Goal: Connect with others: Establish contact or relationships with other users

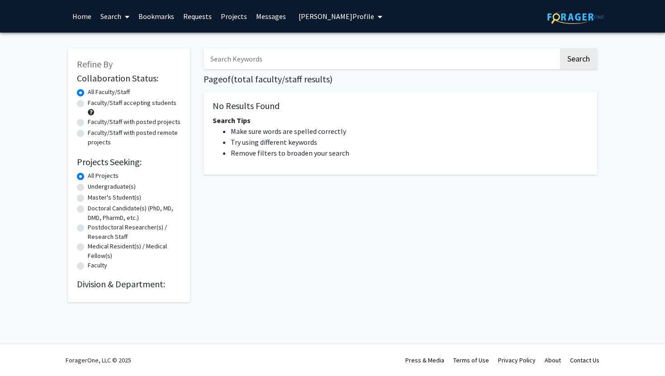
radio input "false"
radio input "true"
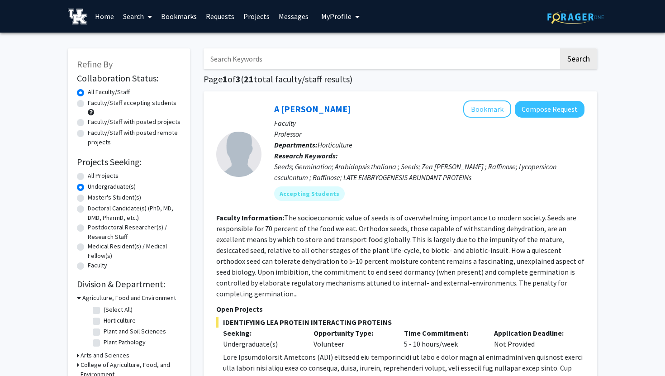
click at [225, 19] on link "Requests" at bounding box center [220, 16] width 38 height 32
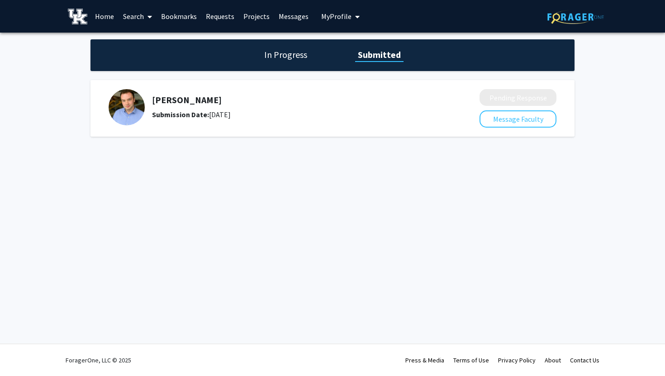
click at [279, 108] on div "[PERSON_NAME] Submission Date: [DATE]" at bounding box center [292, 107] width 280 height 25
click at [164, 105] on h5 "[PERSON_NAME]" at bounding box center [292, 100] width 280 height 11
click at [293, 43] on div "In Progress Submitted" at bounding box center [333, 55] width 484 height 32
click at [289, 55] on h1 "In Progress" at bounding box center [286, 54] width 48 height 13
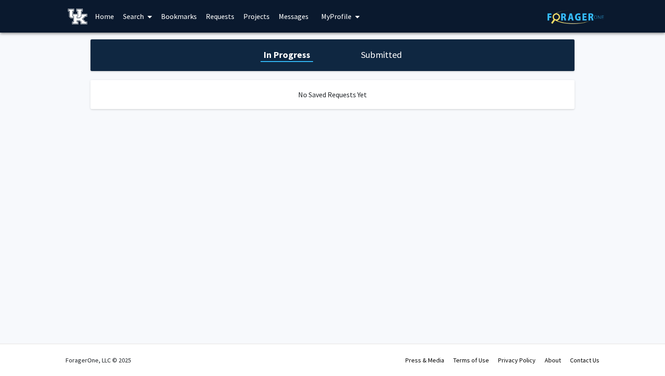
click at [360, 58] on h1 "Submitted" at bounding box center [382, 54] width 46 height 13
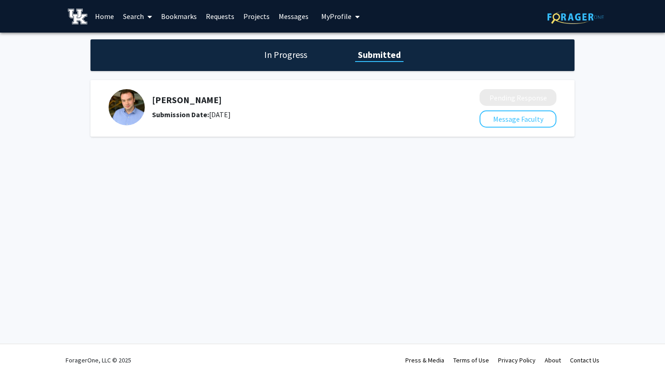
click at [133, 101] on img at bounding box center [127, 107] width 36 height 36
click at [288, 7] on link "Messages" at bounding box center [293, 16] width 39 height 32
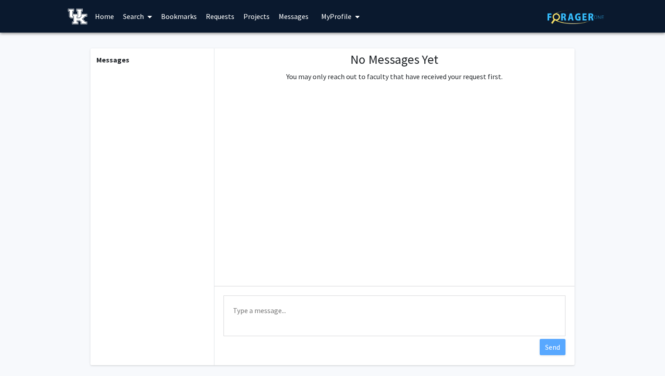
click at [257, 19] on link "Projects" at bounding box center [256, 16] width 35 height 32
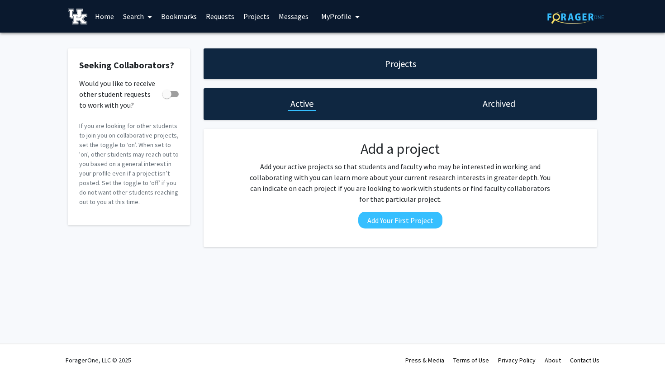
click at [221, 15] on link "Requests" at bounding box center [220, 16] width 38 height 32
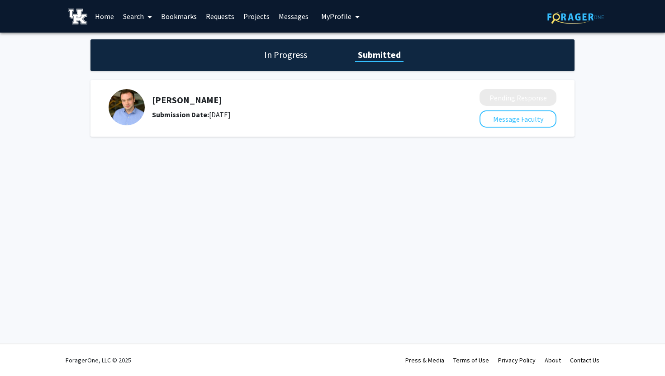
click at [179, 15] on link "Bookmarks" at bounding box center [179, 16] width 45 height 32
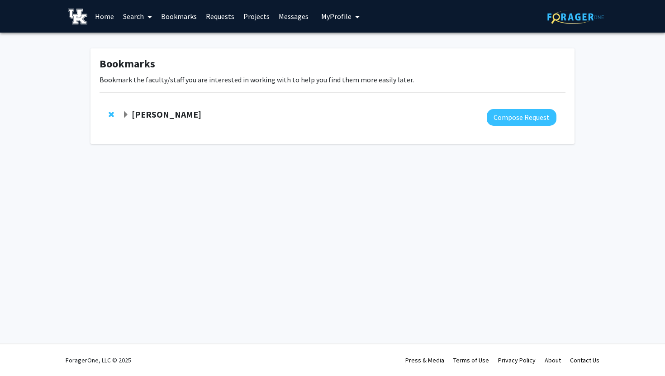
click at [300, 131] on div "[PERSON_NAME] Compose Request" at bounding box center [333, 117] width 466 height 35
click at [201, 119] on strong "[PERSON_NAME]" at bounding box center [167, 114] width 70 height 11
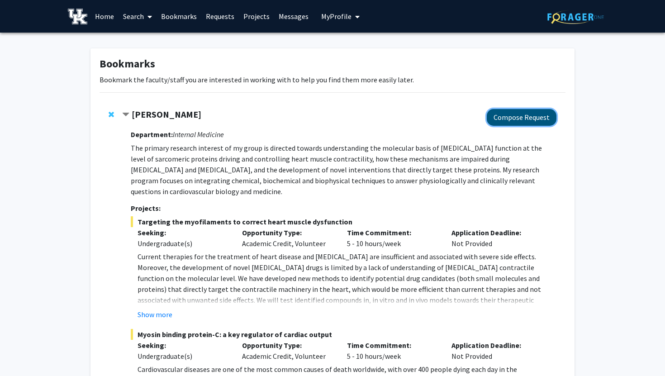
click at [518, 115] on button "Compose Request" at bounding box center [522, 117] width 70 height 17
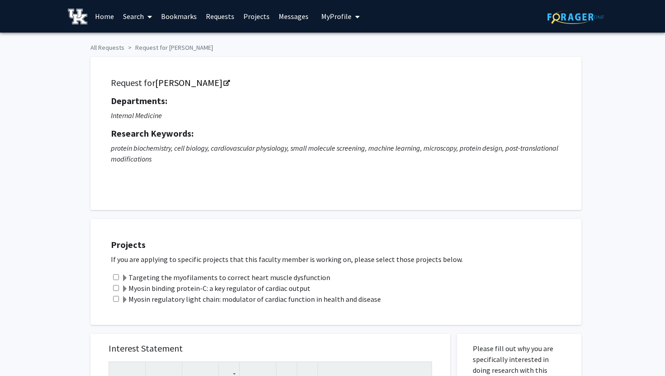
click at [108, 18] on link "Home" at bounding box center [105, 16] width 28 height 32
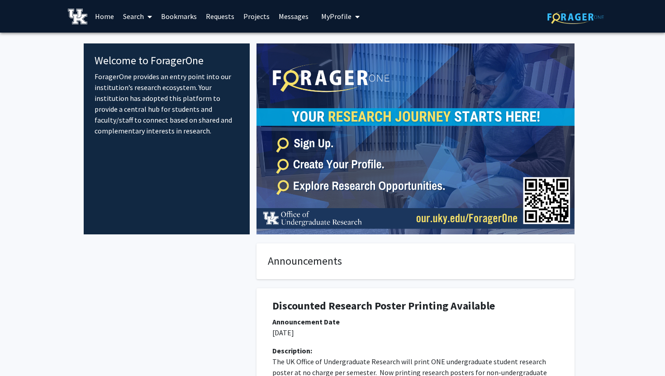
click at [321, 68] on img at bounding box center [416, 138] width 318 height 191
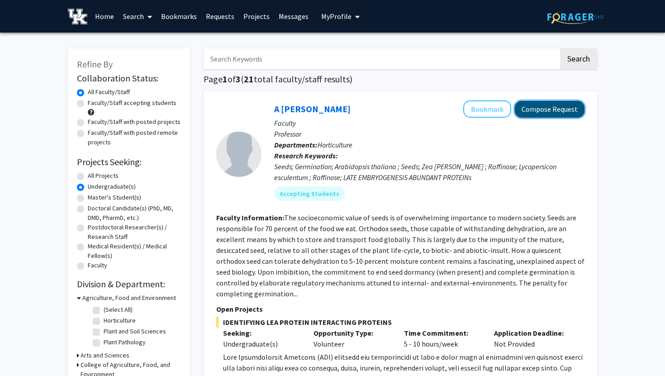
click at [535, 112] on button "Compose Request" at bounding box center [550, 109] width 70 height 17
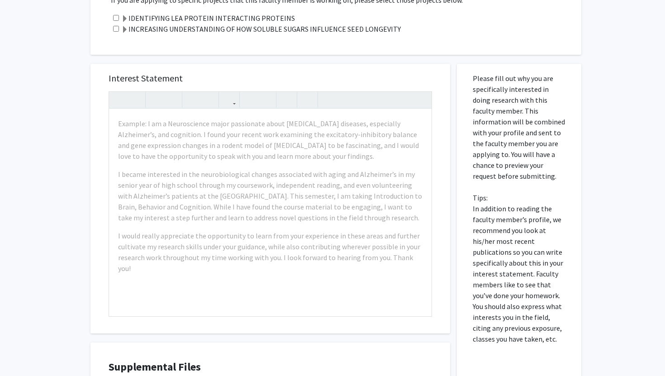
scroll to position [402, 0]
